Goal: Transaction & Acquisition: Book appointment/travel/reservation

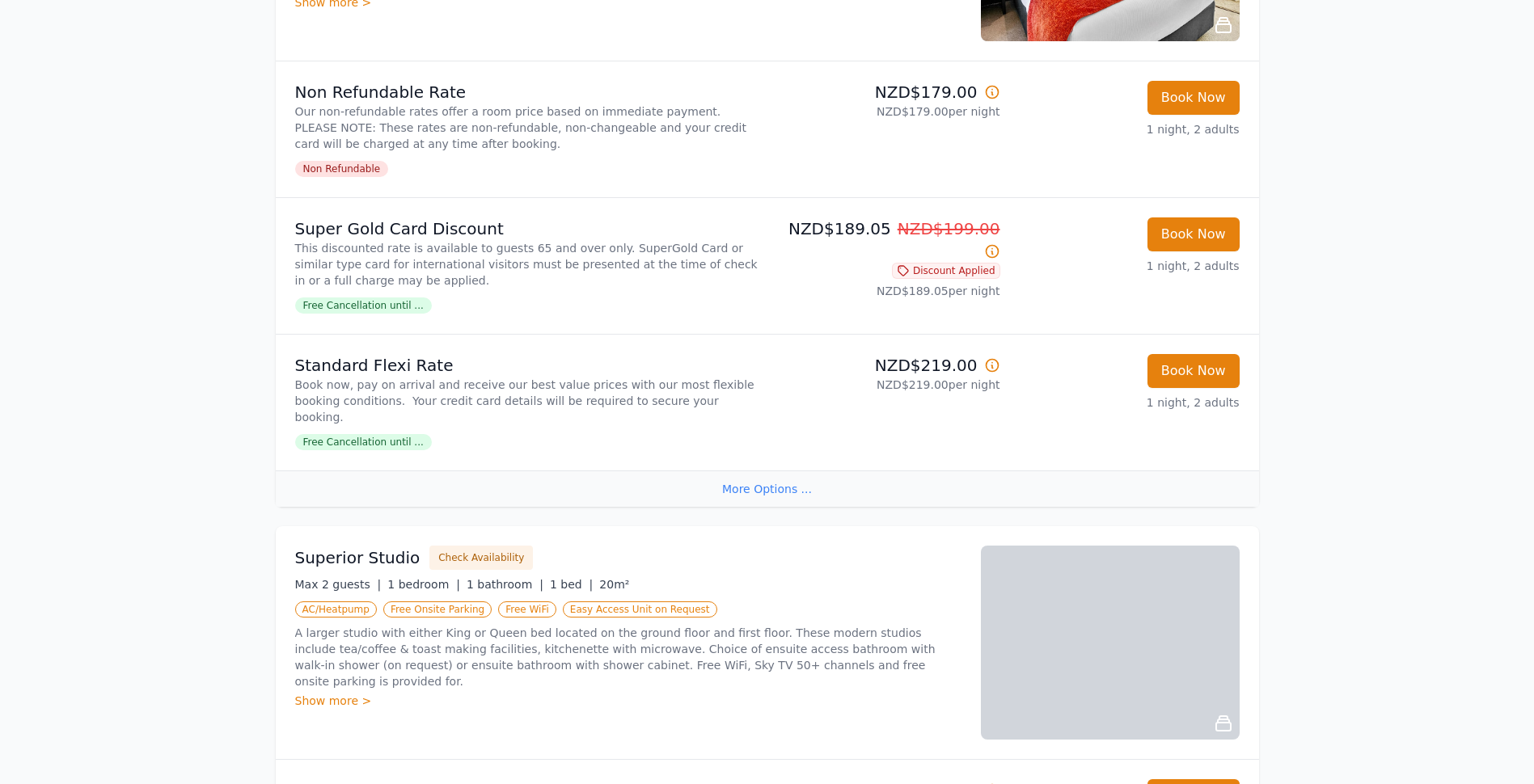
scroll to position [485, 0]
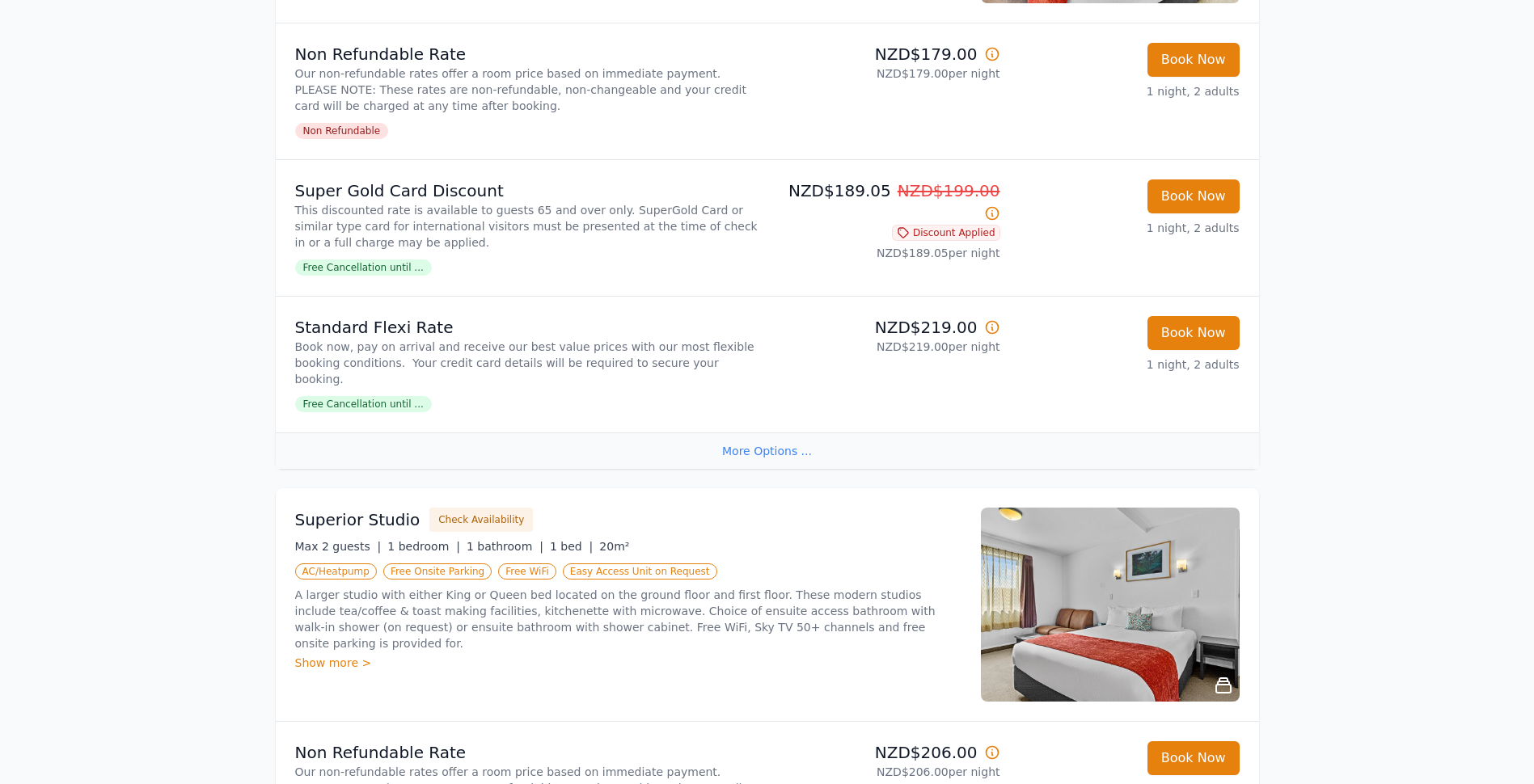
click at [756, 432] on div "More Options ..." at bounding box center [767, 450] width 983 height 36
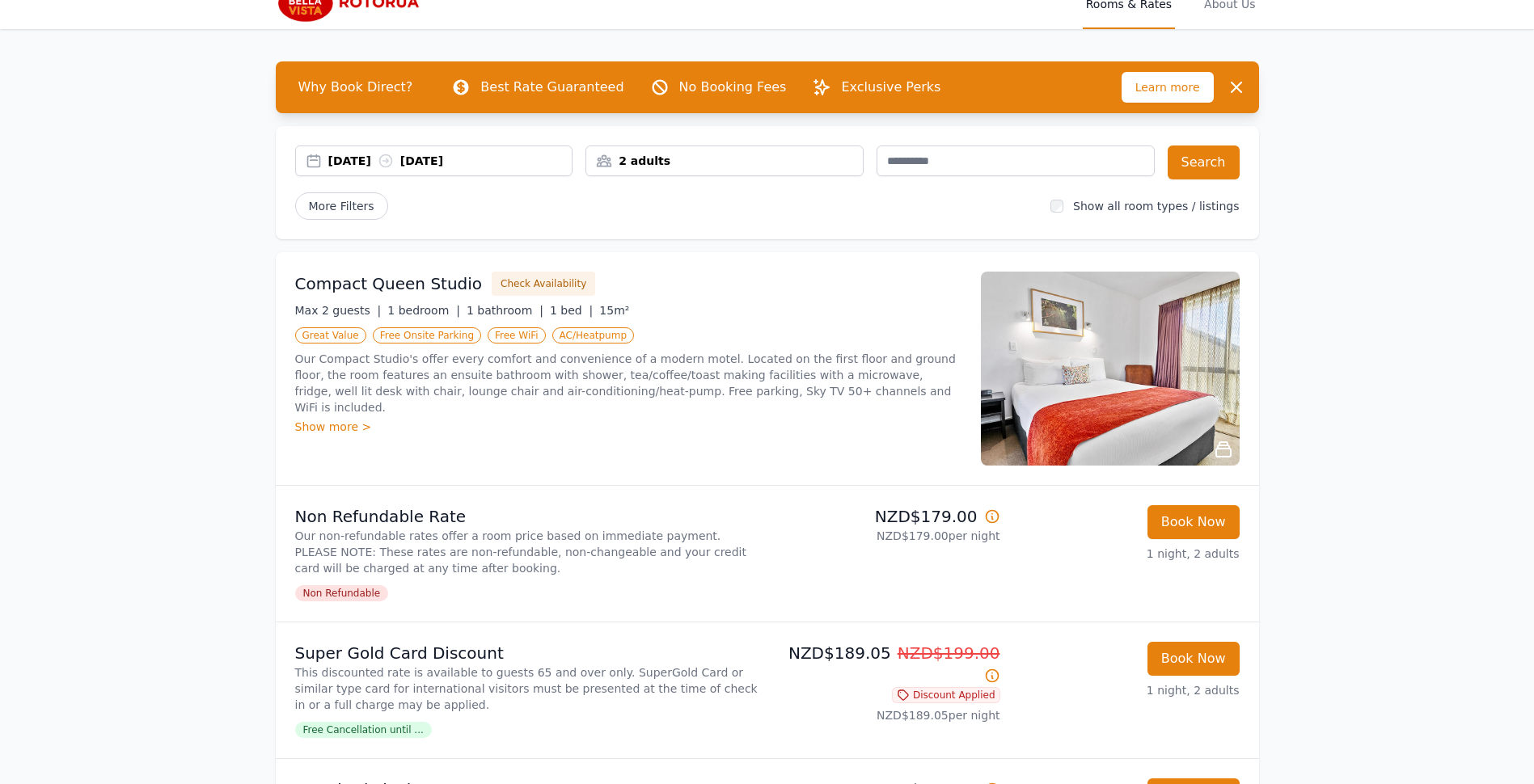
scroll to position [0, 0]
